Goal: Task Accomplishment & Management: Manage account settings

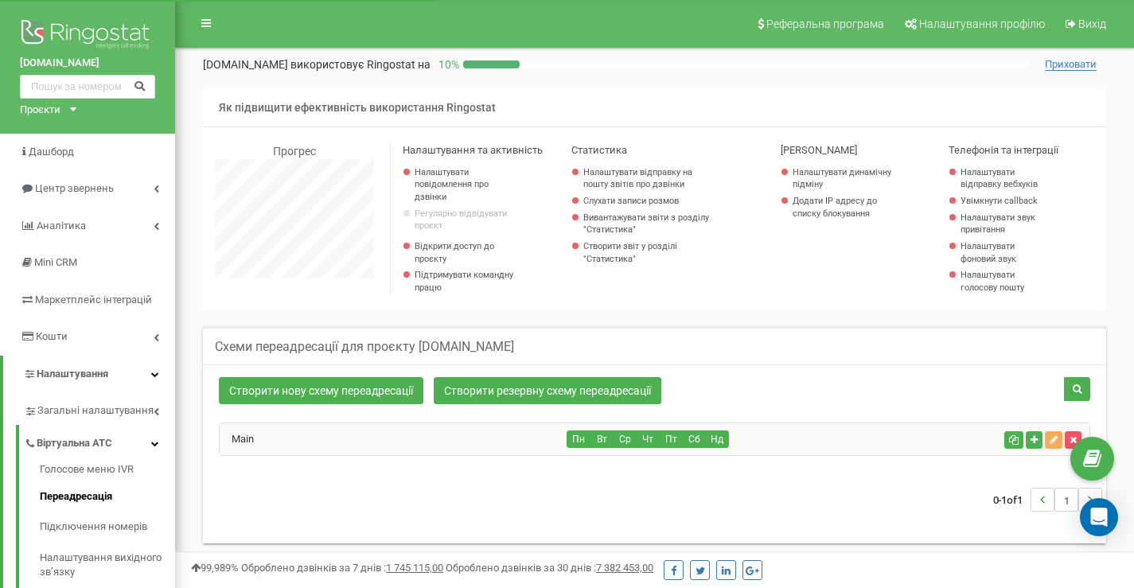
scroll to position [955, 959]
click at [55, 111] on div "Проєкти" at bounding box center [40, 110] width 41 height 15
click at [55, 129] on link "[DOMAIN_NAME]" at bounding box center [65, 128] width 72 height 8
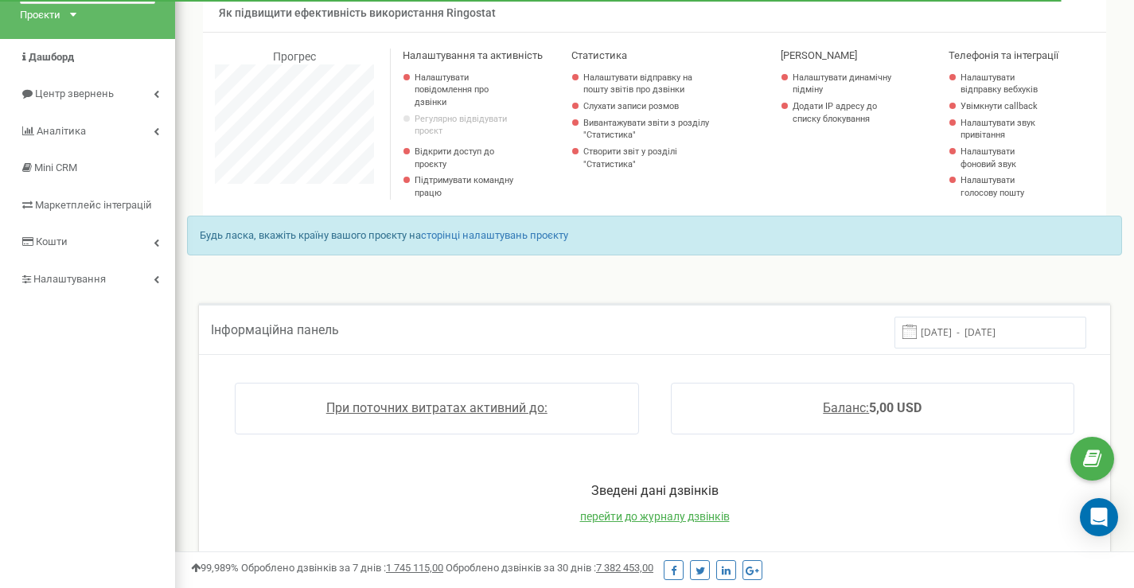
scroll to position [68, 0]
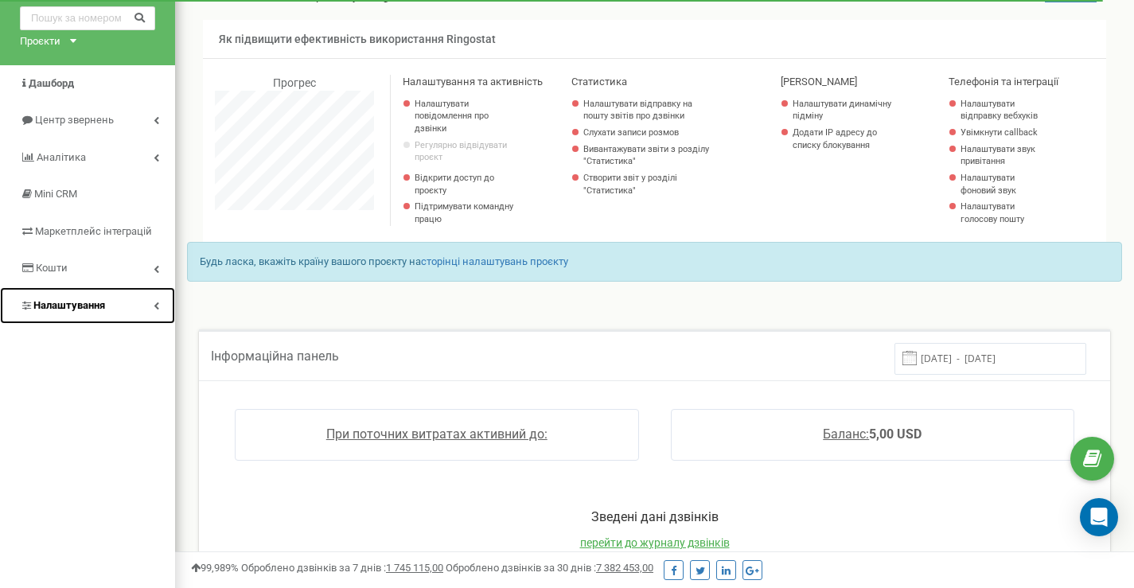
click at [113, 313] on link "Налаштування" at bounding box center [87, 305] width 175 height 37
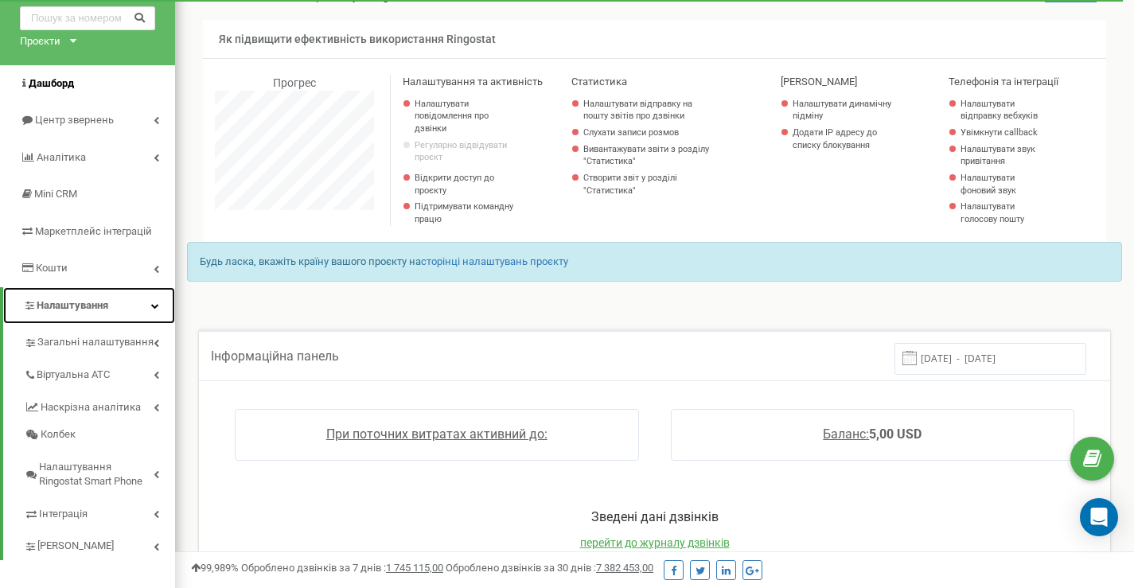
scroll to position [0, 0]
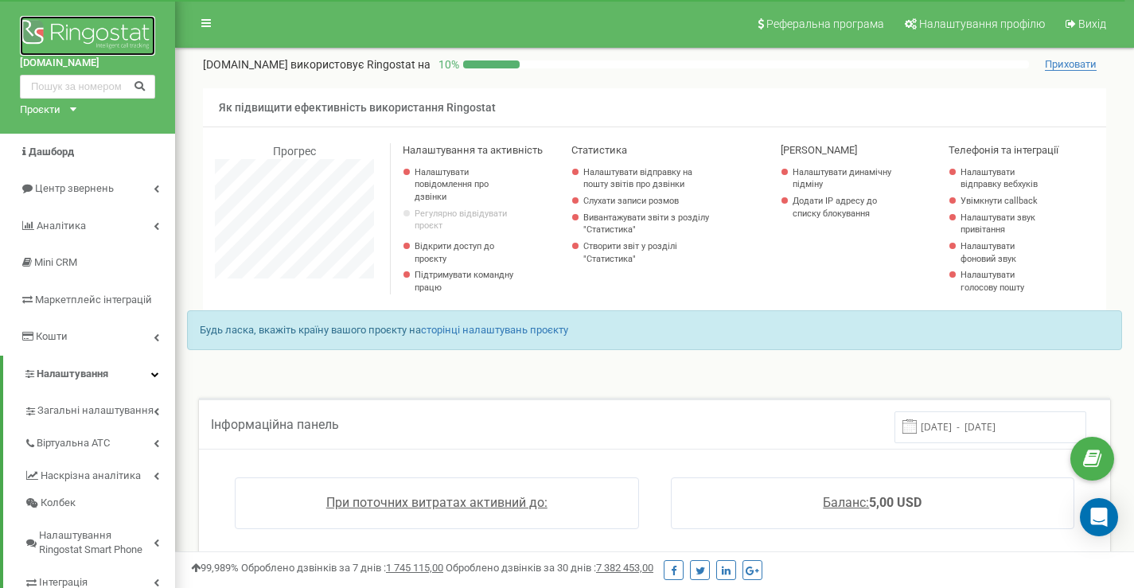
click at [56, 37] on img at bounding box center [87, 36] width 135 height 40
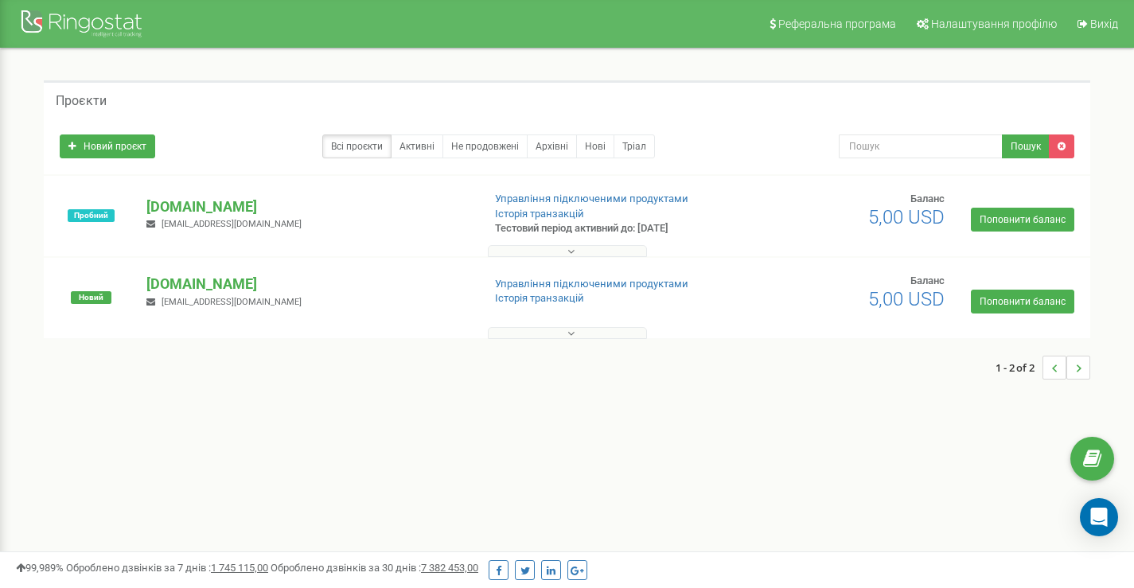
click at [564, 335] on button at bounding box center [567, 333] width 159 height 12
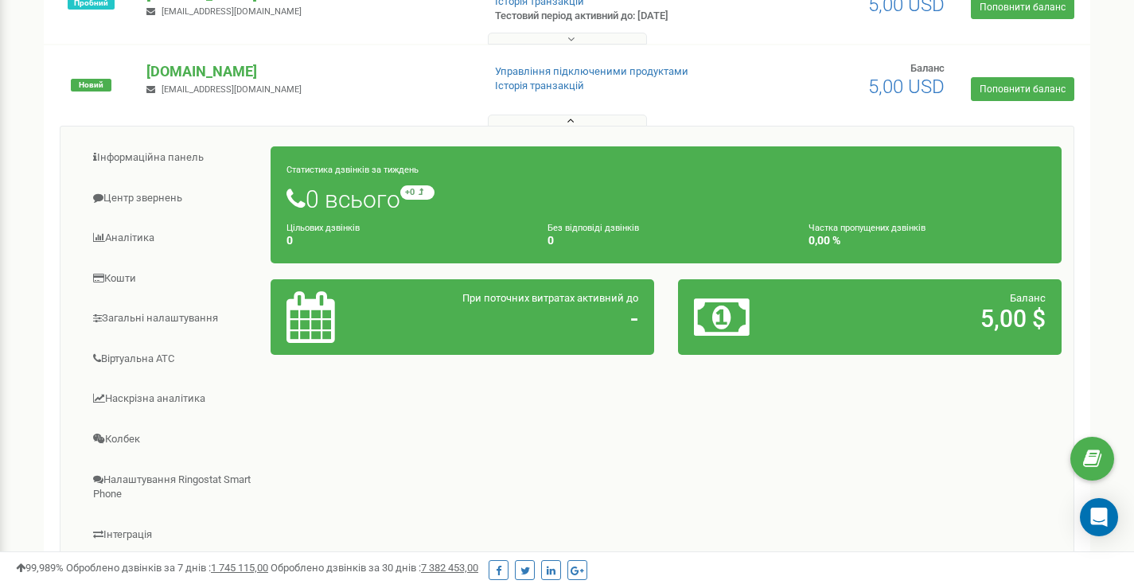
scroll to position [185, 0]
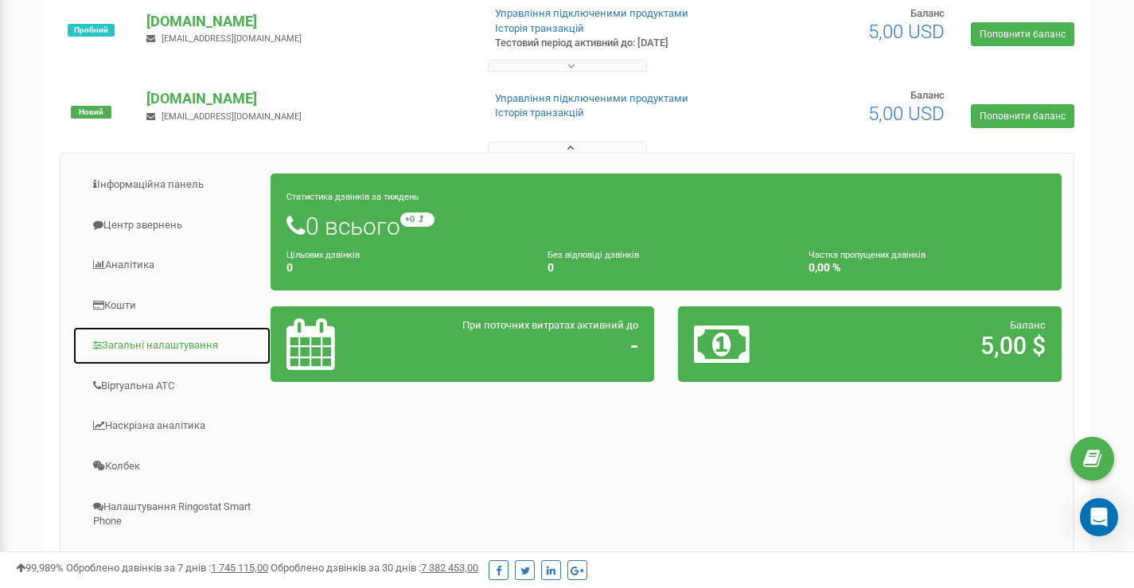
click at [180, 344] on link "Загальні налаштування" at bounding box center [171, 345] width 199 height 39
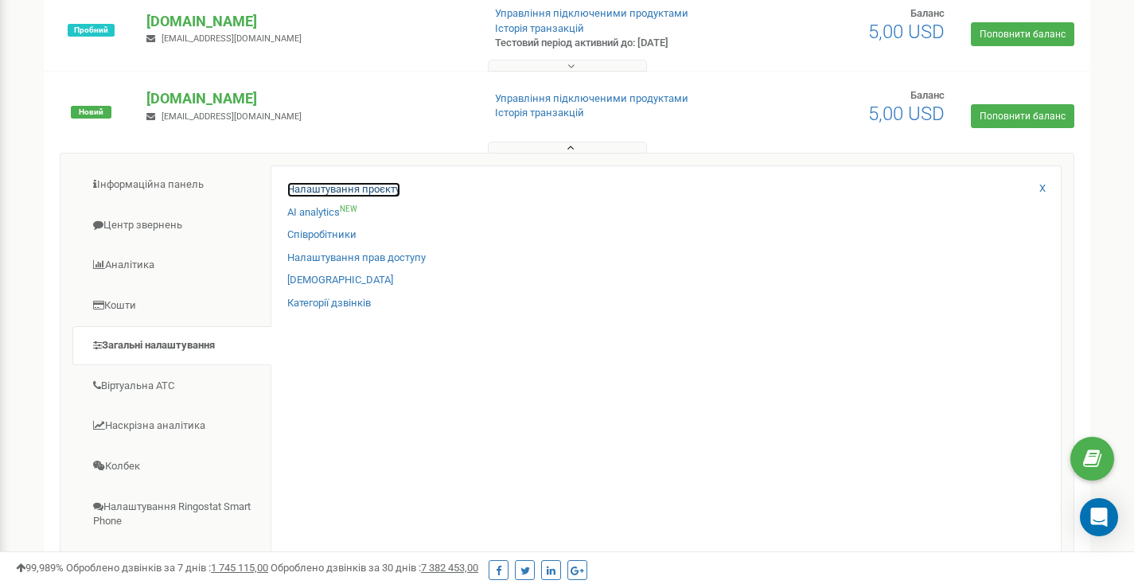
click at [345, 185] on link "Налаштування проєкту" at bounding box center [343, 189] width 113 height 15
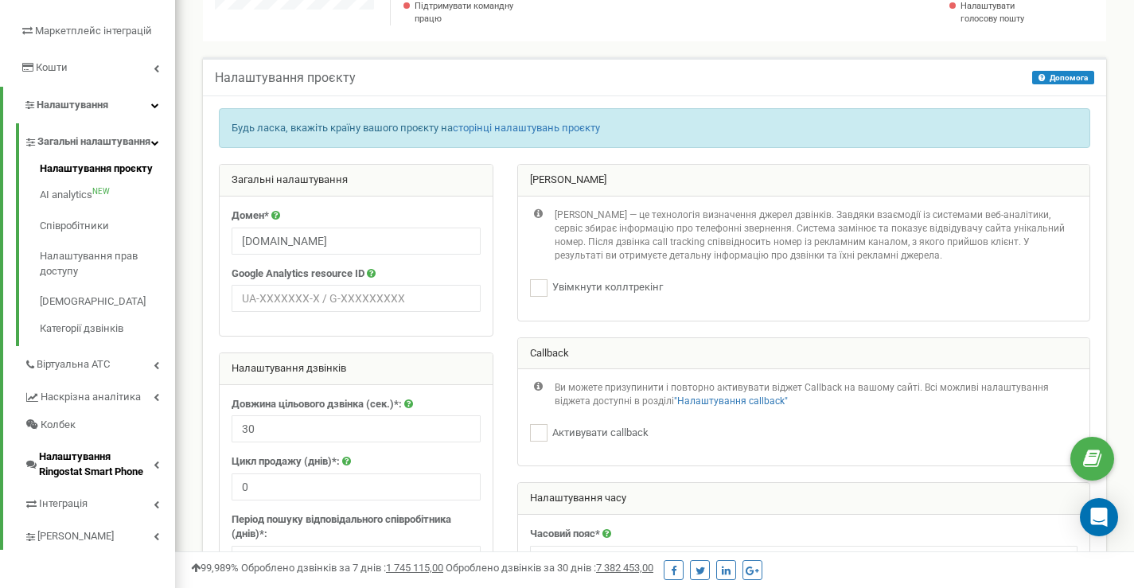
scroll to position [295, 0]
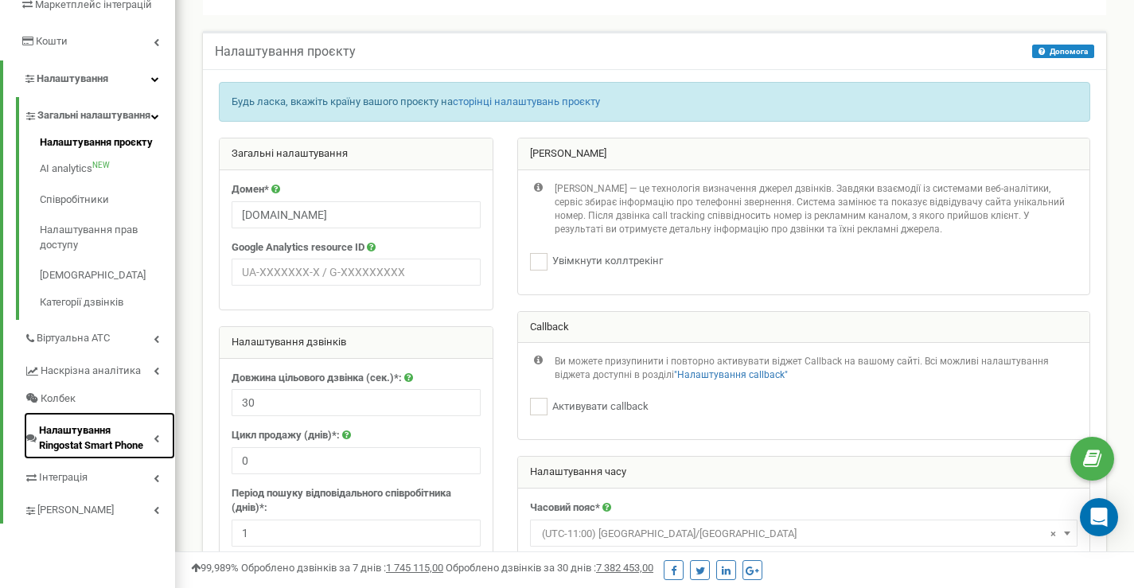
click at [120, 453] on span "Налаштування Ringostat Smart Phone" at bounding box center [96, 437] width 115 height 29
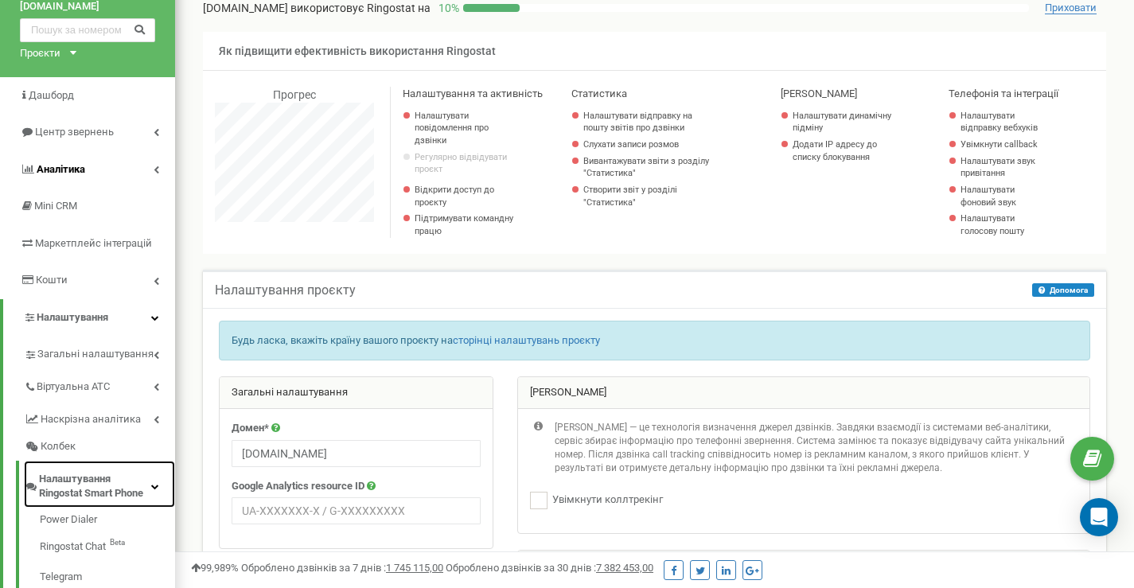
scroll to position [0, 0]
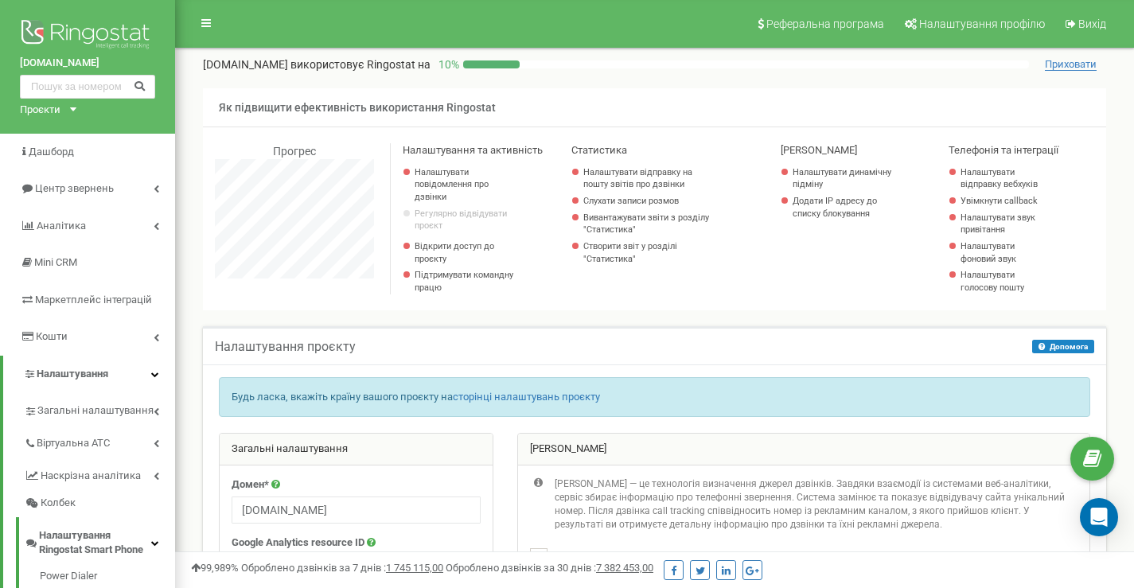
click at [52, 116] on div "Проєкти" at bounding box center [40, 110] width 41 height 15
click at [60, 146] on link "[DOMAIN_NAME]" at bounding box center [65, 149] width 72 height 8
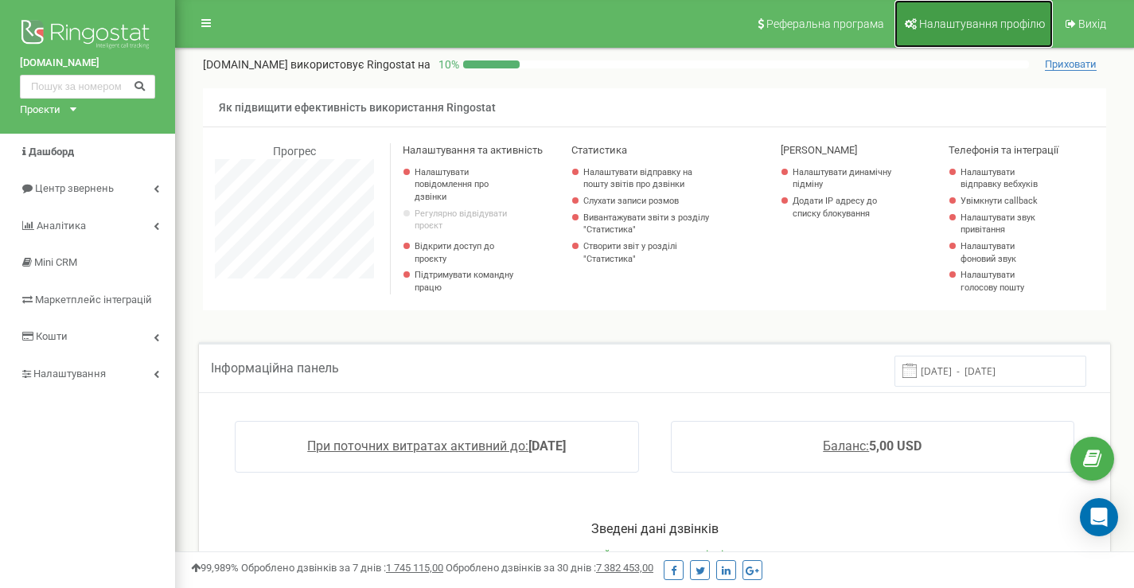
click at [995, 27] on span "Налаштування профілю" at bounding box center [982, 24] width 126 height 13
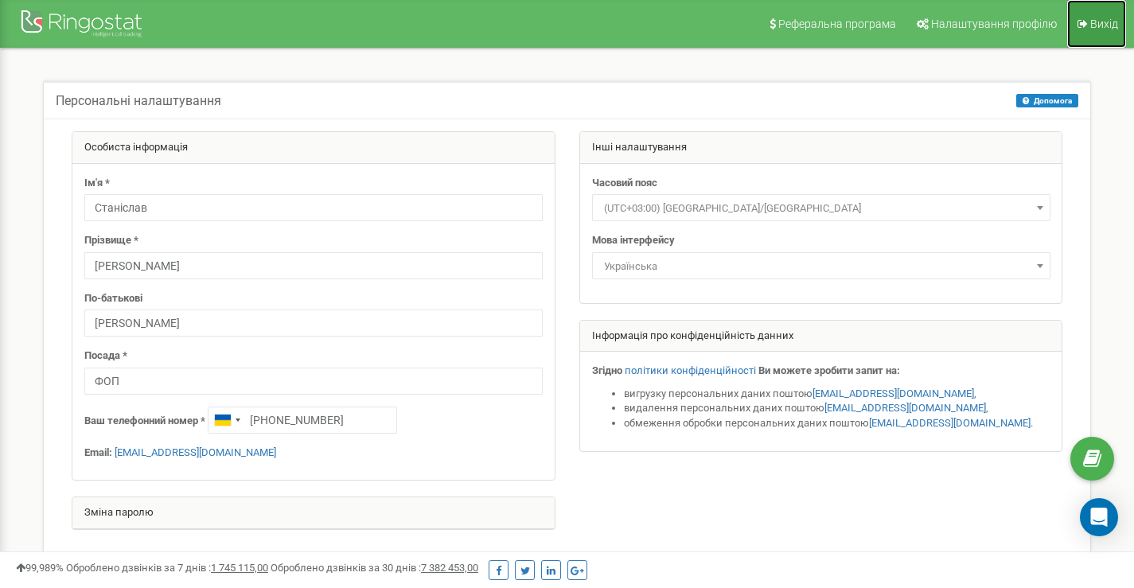
click at [1101, 24] on span "Вихід" at bounding box center [1104, 24] width 28 height 13
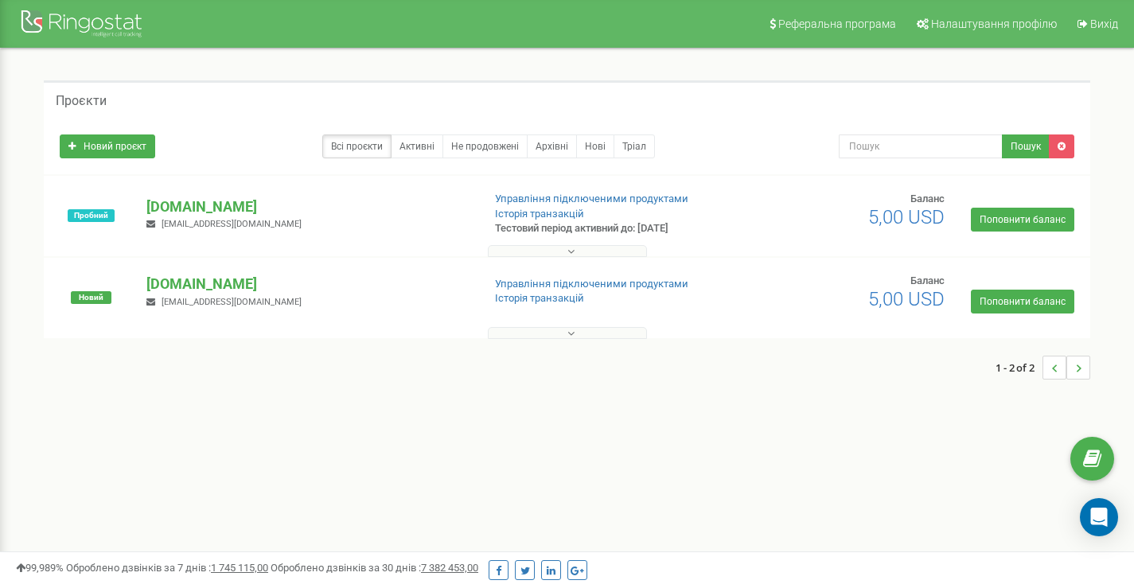
click at [568, 251] on icon at bounding box center [571, 251] width 7 height 11
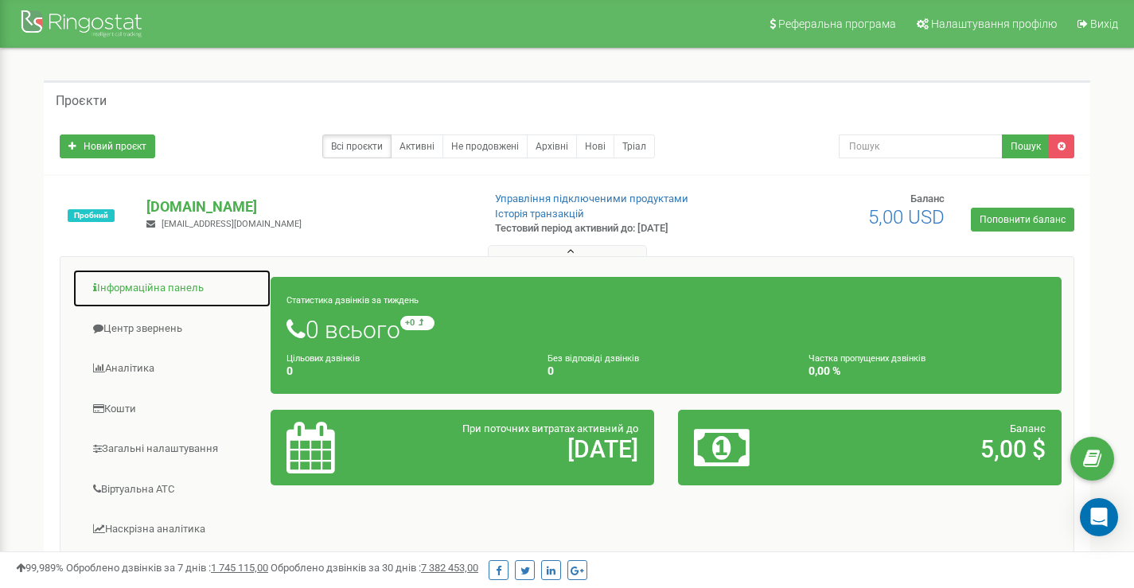
click at [144, 293] on link "Інформаційна панель" at bounding box center [171, 288] width 199 height 39
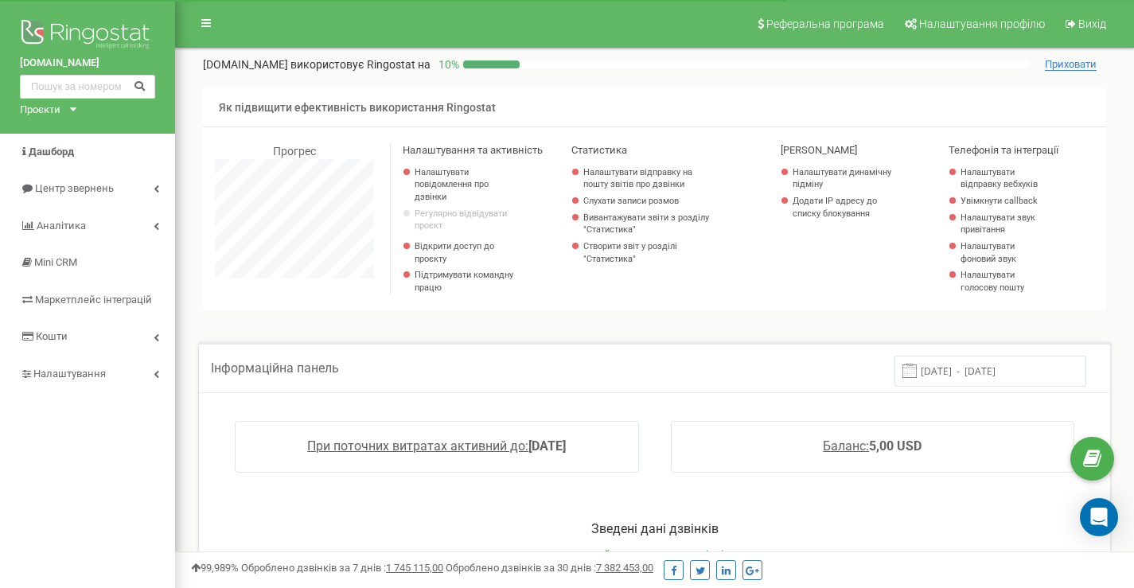
scroll to position [955, 959]
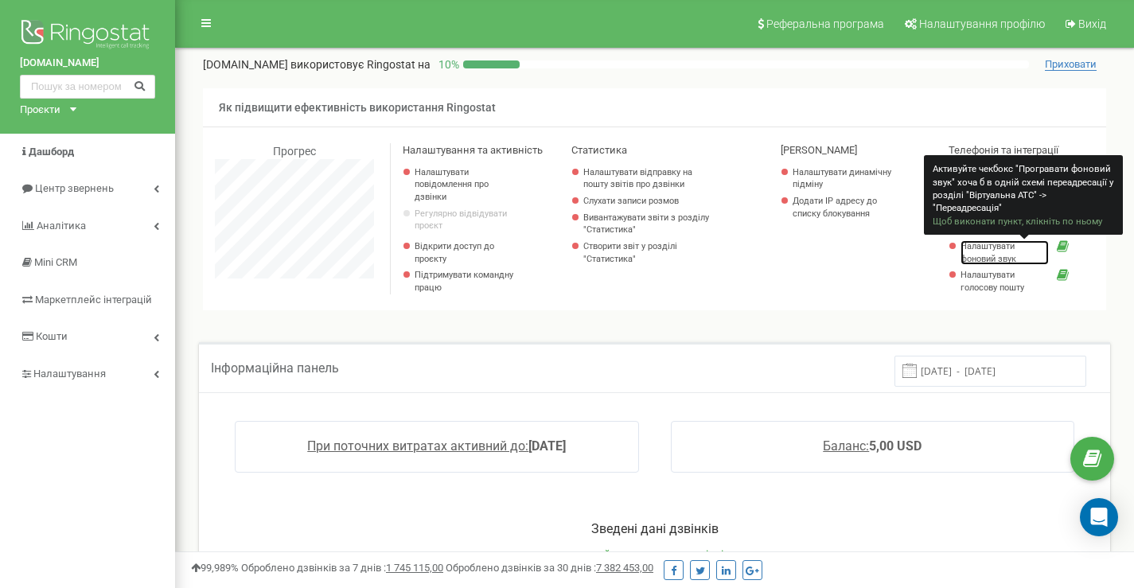
click at [993, 257] on link "Налаштувати фоновий звук" at bounding box center [1005, 252] width 88 height 25
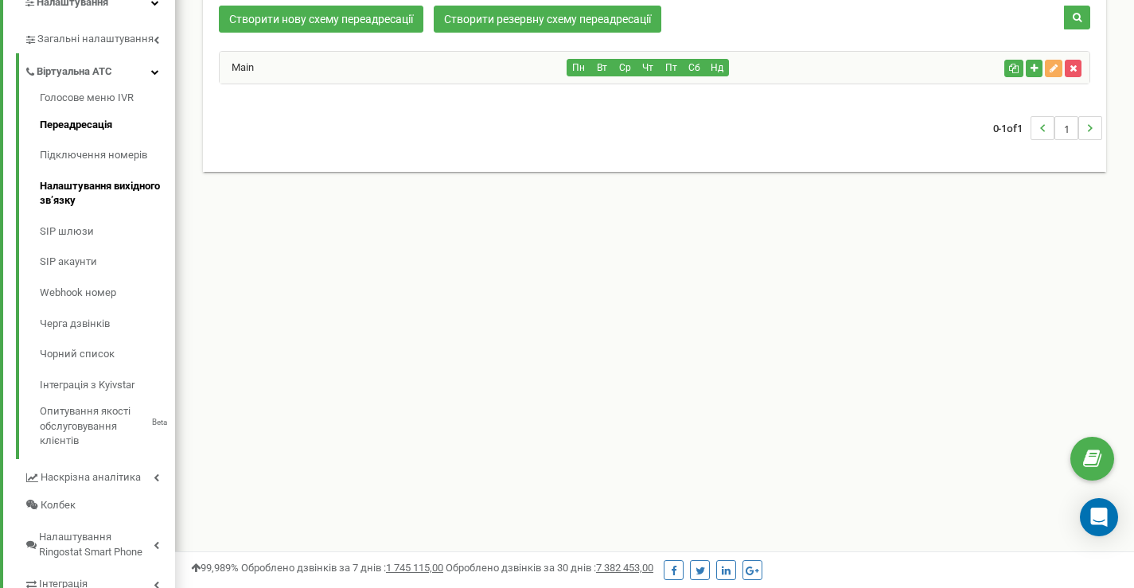
scroll to position [265, 0]
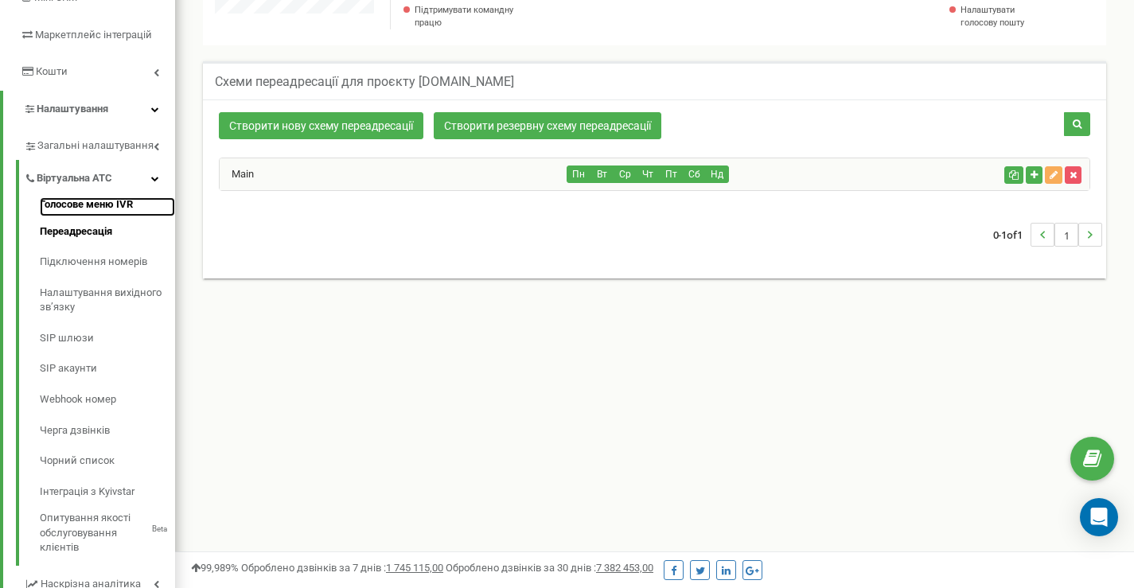
click at [114, 201] on link "Голосове меню IVR" at bounding box center [107, 206] width 135 height 19
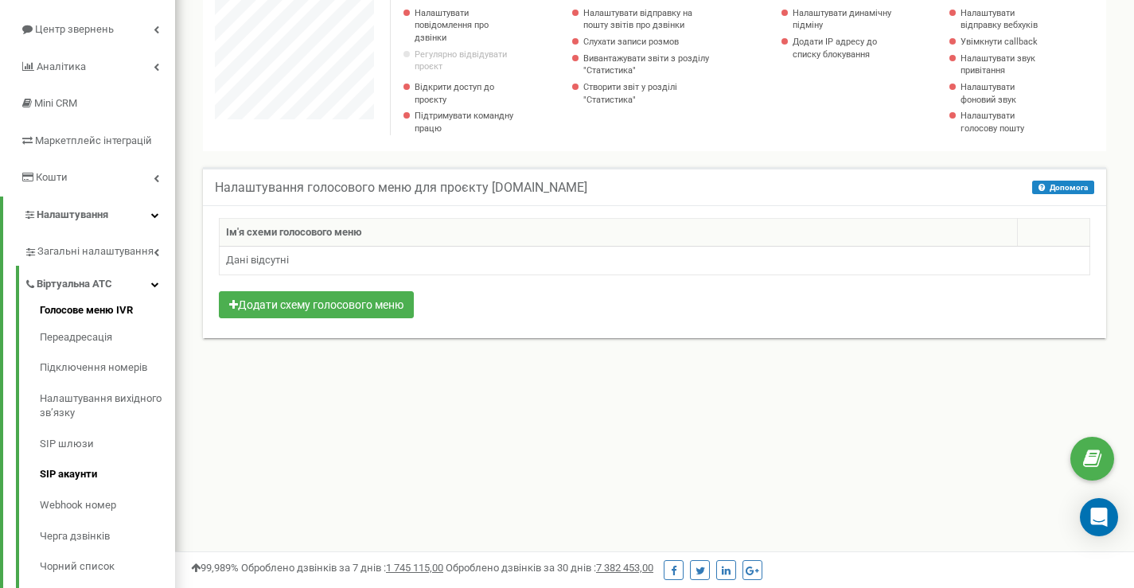
scroll to position [318, 0]
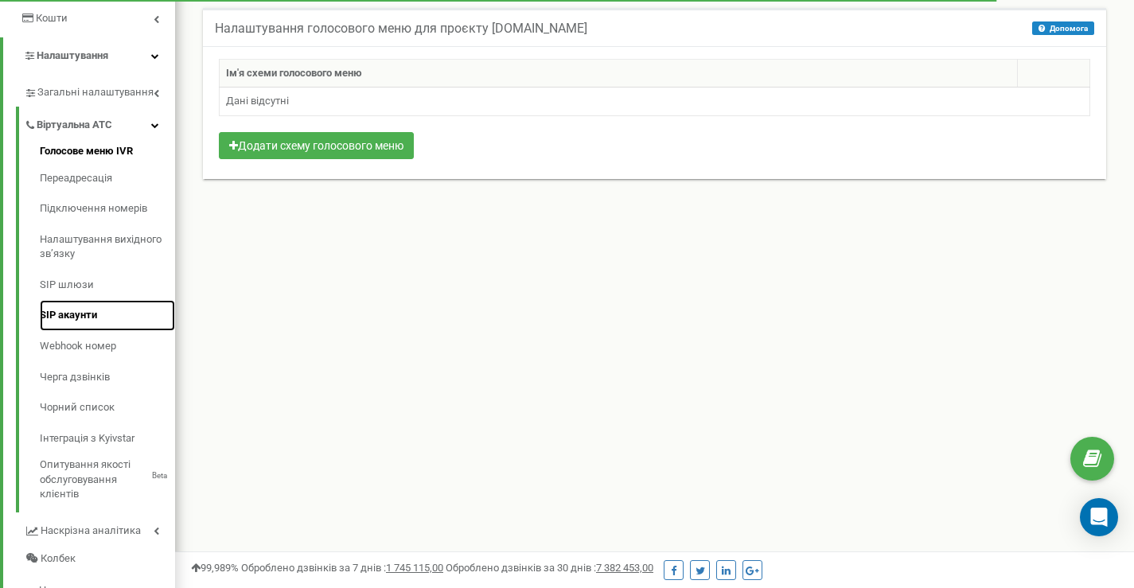
click at [88, 320] on link "SIP акаунти" at bounding box center [107, 315] width 135 height 31
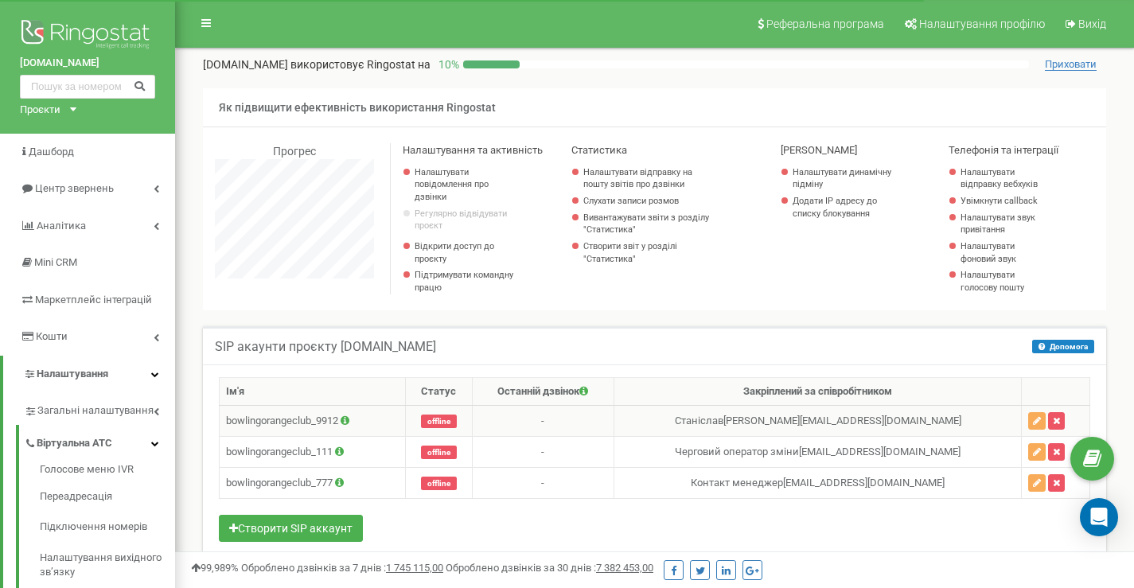
click at [349, 423] on icon at bounding box center [345, 420] width 9 height 10
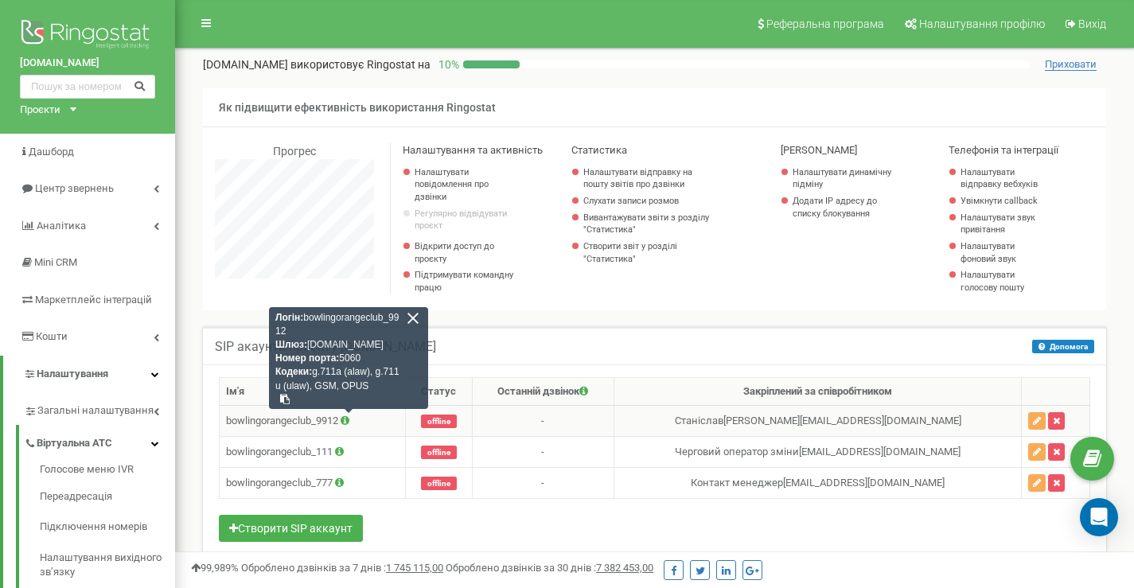
click at [391, 422] on td "bowlingorangeclub_9912 Логін: bowlingorangeclub_9912 Шлюз: [DOMAIN_NAME] Номер …" at bounding box center [313, 421] width 186 height 31
click at [562, 439] on td "-" at bounding box center [543, 452] width 142 height 31
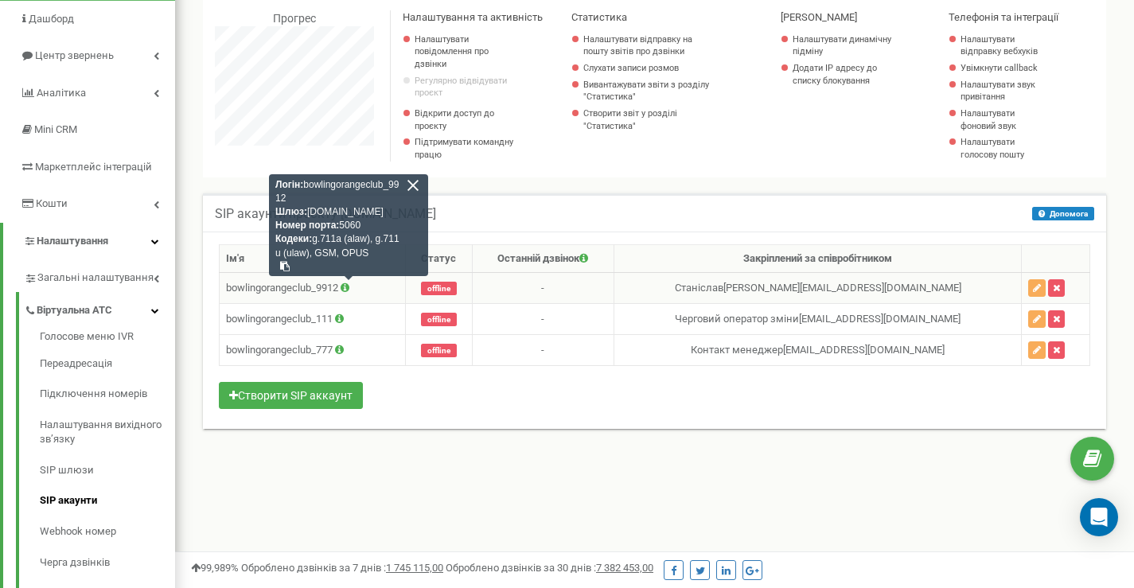
click at [419, 185] on div at bounding box center [413, 185] width 14 height 14
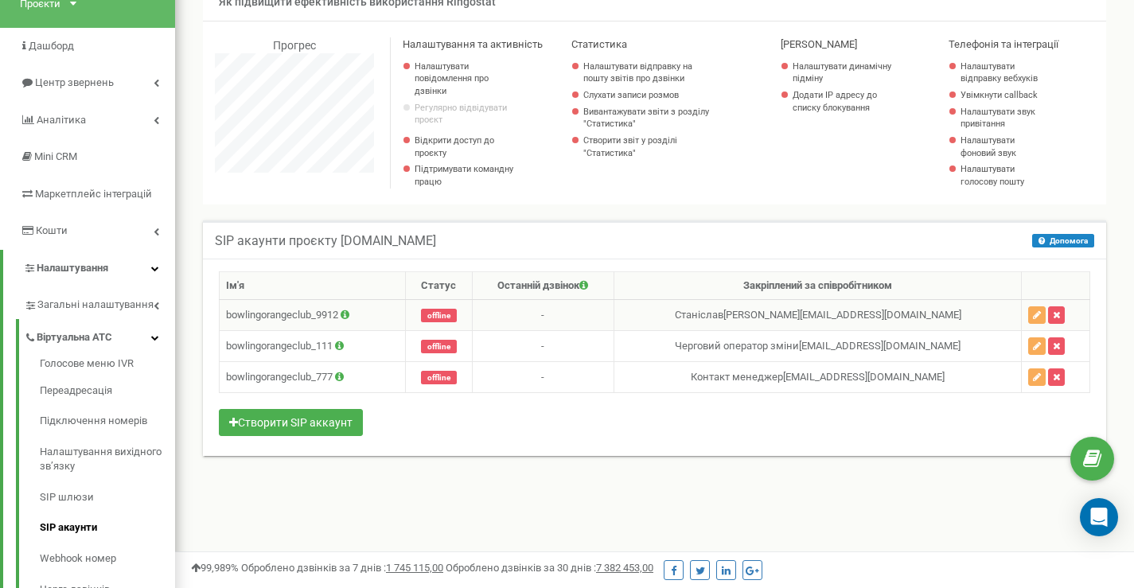
scroll to position [0, 0]
